Goal: Use online tool/utility: Utilize a website feature to perform a specific function

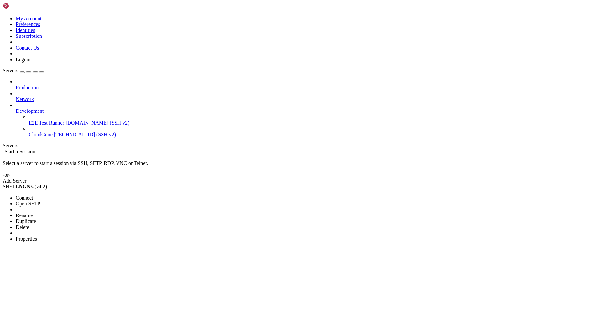
click at [37, 236] on span "Properties" at bounding box center [26, 239] width 21 height 6
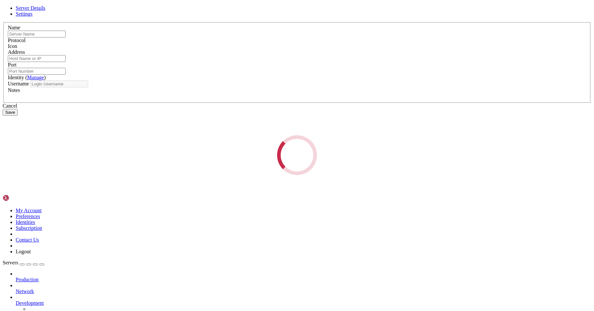
type input "CloudCone"
type input "[TECHNICAL_ID]"
type input "22"
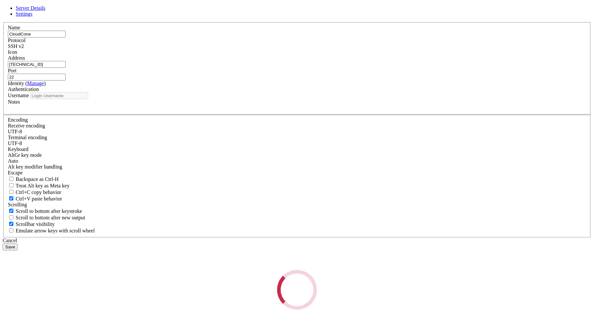
type input "root"
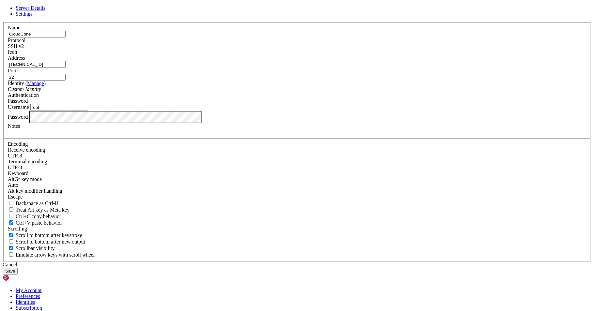
click at [18, 268] on button "Save" at bounding box center [10, 271] width 15 height 7
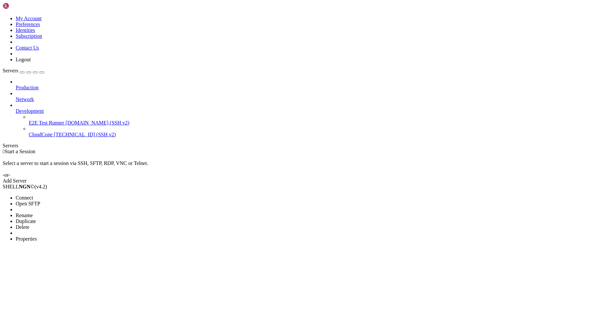
click at [53, 195] on li "Connect" at bounding box center [45, 198] width 59 height 6
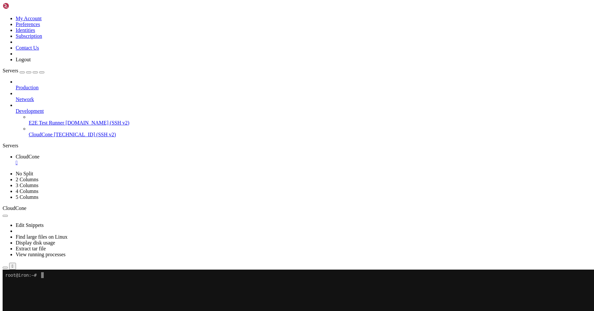
click at [96, 297] on x-row at bounding box center [258, 299] width 506 height 6
click at [122, 160] on div "" at bounding box center [304, 163] width 576 height 6
